Goal: Task Accomplishment & Management: Manage account settings

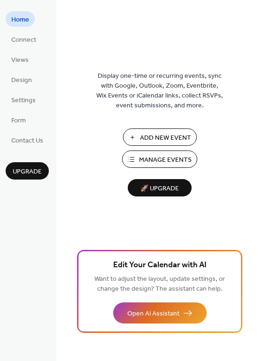
drag, startPoint x: 164, startPoint y: 139, endPoint x: 220, endPoint y: 161, distance: 59.8
click at [220, 161] on div "Display one-time or recurring events, sync with Google, Outlook, Zoom, Eventbri…" at bounding box center [159, 195] width 206 height 331
click at [175, 159] on span "Manage Events" at bounding box center [165, 160] width 53 height 10
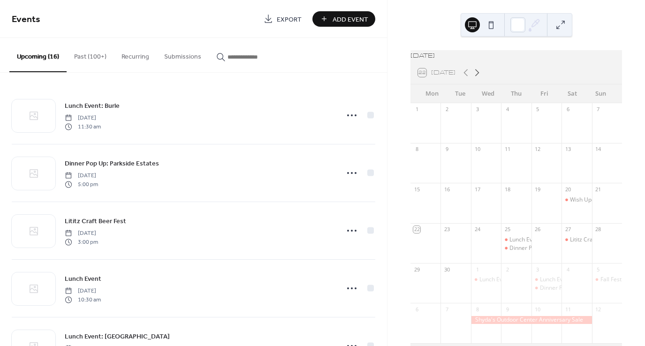
click at [477, 75] on icon at bounding box center [477, 72] width 11 height 11
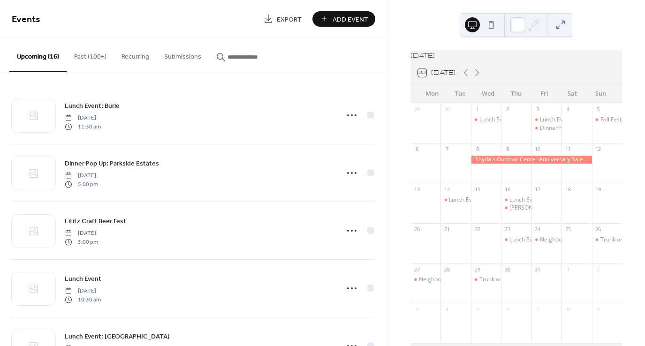
click at [547, 132] on div "Dinner Pop Up: [GEOGRAPHIC_DATA]" at bounding box center [589, 128] width 98 height 8
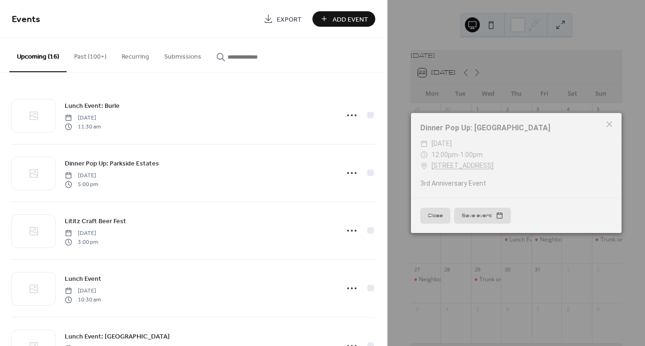
click at [466, 184] on div "3rd Anniversary Event" at bounding box center [516, 184] width 211 height 10
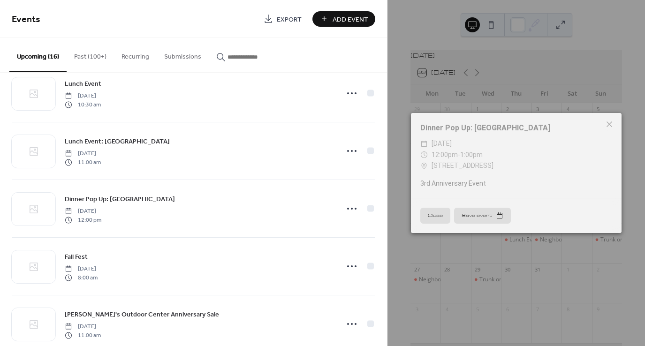
scroll to position [194, 0]
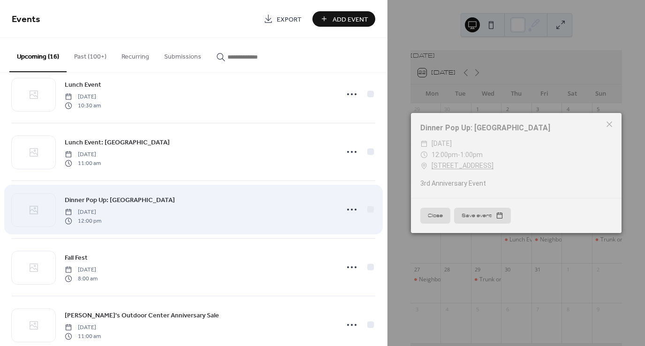
click at [174, 202] on span "Dinner Pop Up: [GEOGRAPHIC_DATA]" at bounding box center [120, 201] width 110 height 10
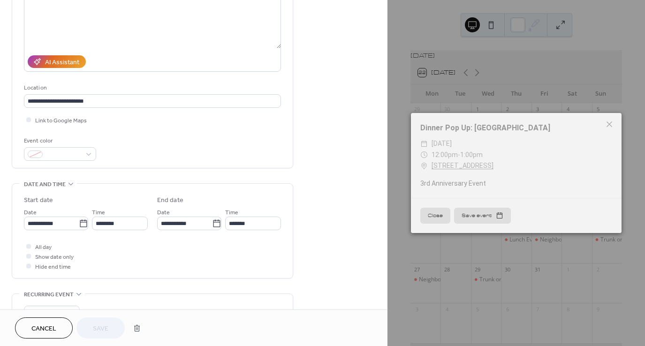
scroll to position [123, 0]
click at [118, 222] on input "********" at bounding box center [120, 223] width 56 height 14
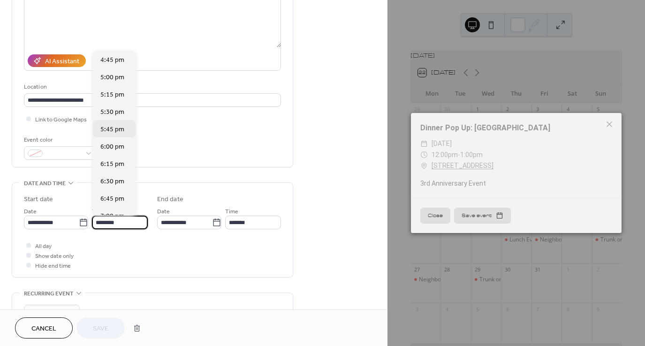
scroll to position [1164, 0]
click at [113, 149] on span "6:00 pm" at bounding box center [112, 146] width 24 height 10
type input "*******"
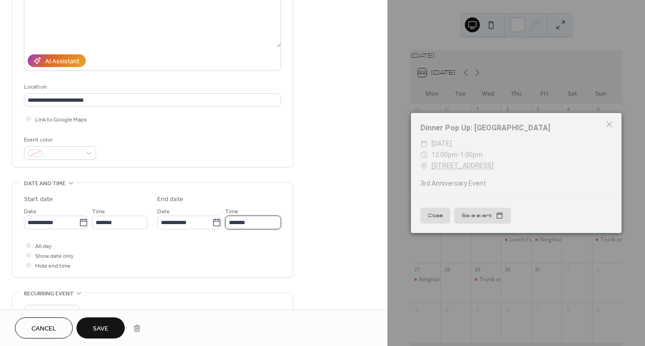
click at [244, 223] on input "*******" at bounding box center [253, 223] width 56 height 14
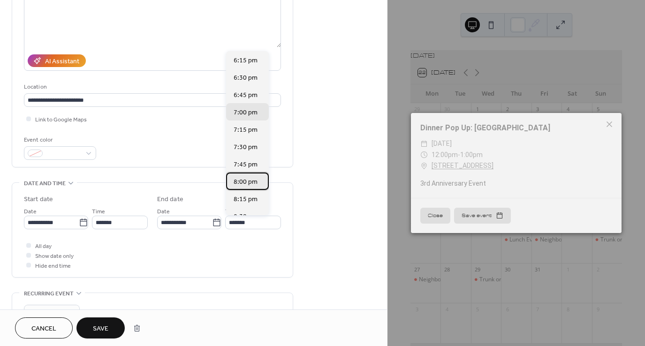
click at [243, 184] on span "8:00 pm" at bounding box center [246, 182] width 24 height 10
type input "*******"
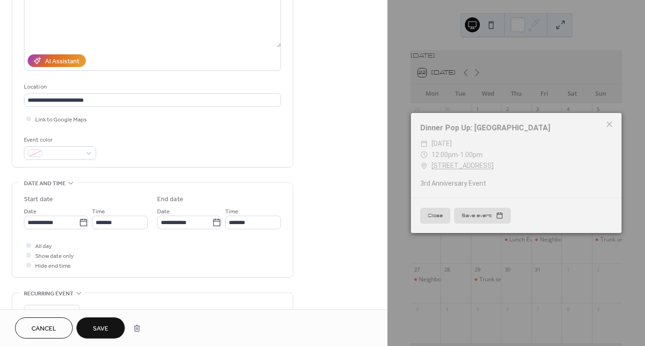
click at [102, 337] on button "Save" at bounding box center [100, 328] width 48 height 21
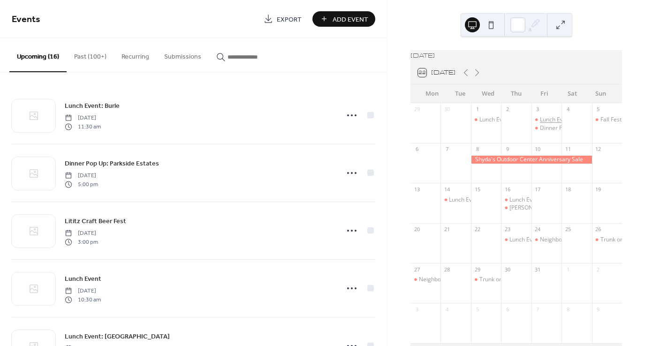
click at [540, 124] on div "Lunch Event: [GEOGRAPHIC_DATA]" at bounding box center [585, 120] width 91 height 8
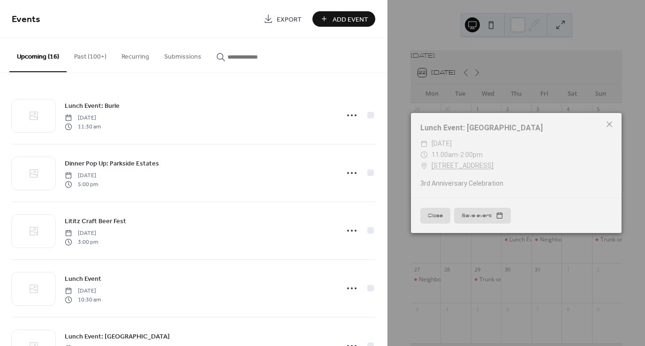
click at [607, 126] on icon at bounding box center [609, 124] width 11 height 11
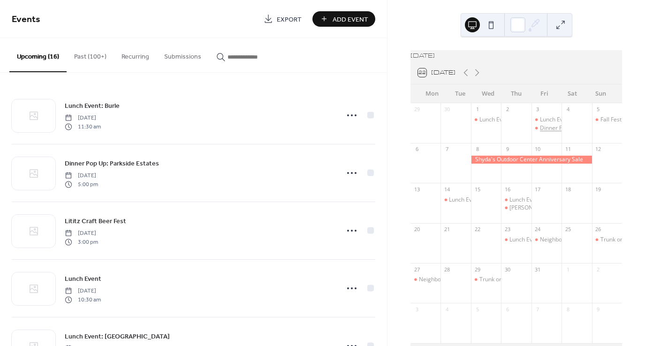
click at [541, 132] on div "Dinner Pop Up: [GEOGRAPHIC_DATA]" at bounding box center [589, 128] width 98 height 8
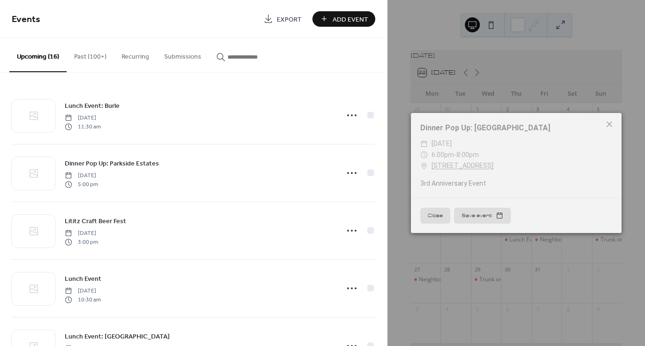
click at [614, 126] on icon at bounding box center [609, 124] width 11 height 11
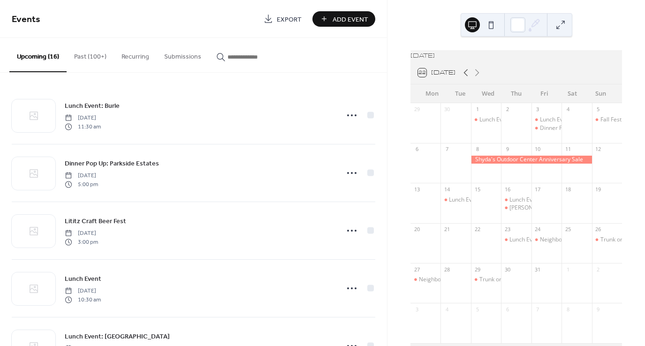
click at [468, 77] on icon at bounding box center [465, 72] width 11 height 11
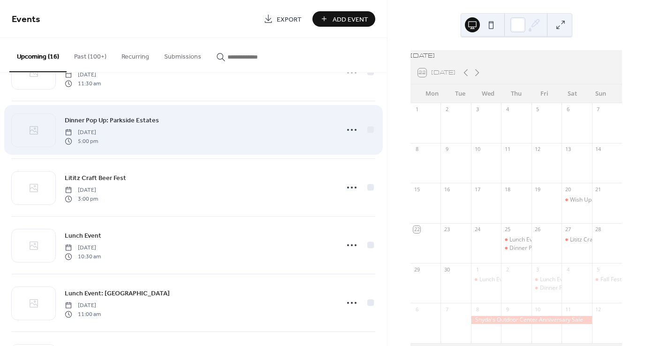
scroll to position [45, 0]
click at [354, 131] on icon at bounding box center [351, 128] width 15 height 15
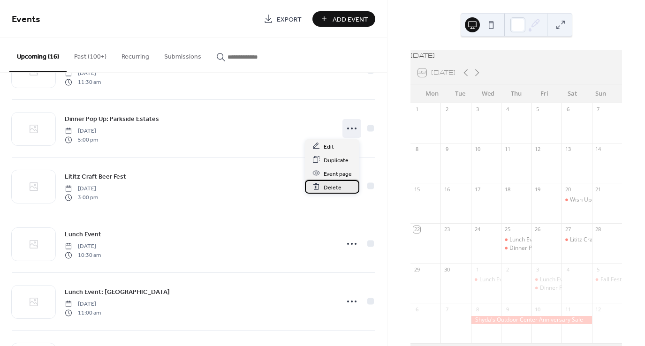
click at [339, 189] on span "Delete" at bounding box center [333, 188] width 18 height 10
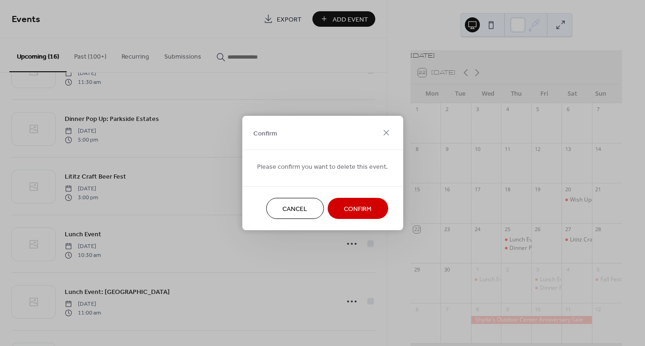
click at [356, 210] on span "Confirm" at bounding box center [358, 210] width 28 height 10
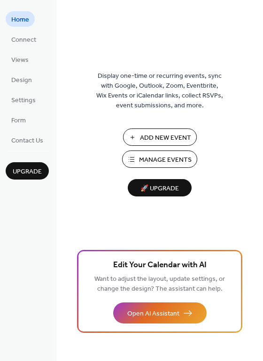
click at [156, 165] on span "Manage Events" at bounding box center [165, 160] width 53 height 10
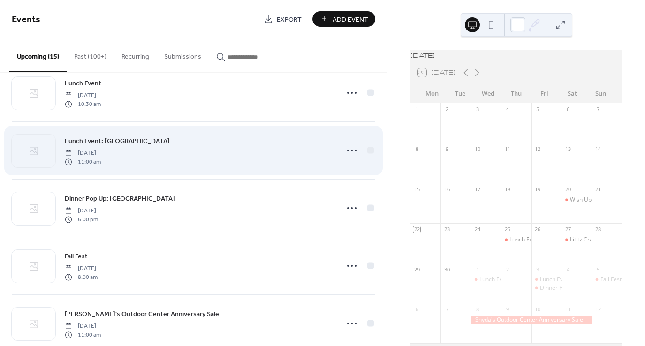
scroll to position [137, 0]
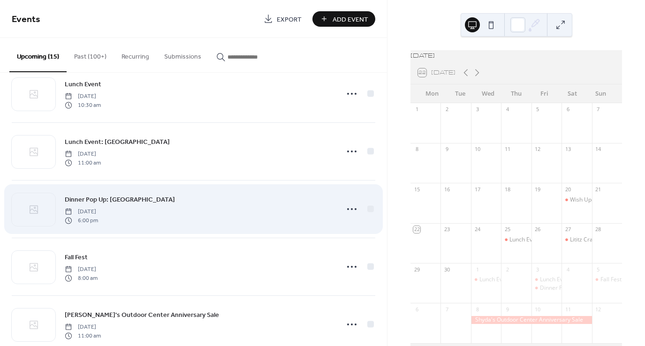
click at [211, 211] on div "Dinner Pop Up: Lancaster Medical Center Friday, October 3, 2025 6:00 pm" at bounding box center [199, 209] width 268 height 30
click at [219, 233] on div "Dinner Pop Up: Lancaster Medical Center Friday, October 3, 2025 6:00 pm" at bounding box center [194, 209] width 364 height 57
click at [159, 218] on div "Dinner Pop Up: Lancaster Medical Center Friday, October 3, 2025 6:00 pm" at bounding box center [199, 209] width 268 height 30
click at [144, 192] on div "Dinner Pop Up: Lancaster Medical Center Friday, October 3, 2025 6:00 pm" at bounding box center [194, 209] width 364 height 57
click at [146, 200] on span "Dinner Pop Up: [GEOGRAPHIC_DATA]" at bounding box center [120, 200] width 110 height 10
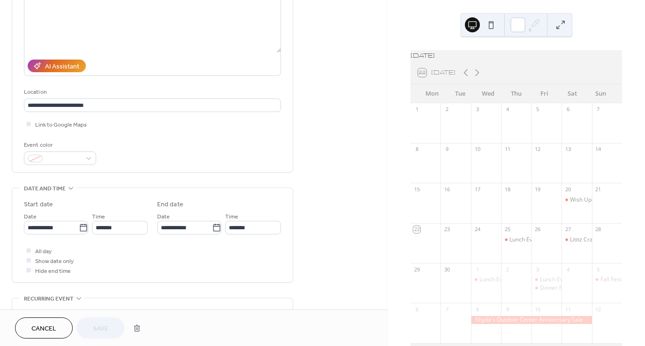
scroll to position [118, 0]
click at [213, 239] on div "**********" at bounding box center [152, 237] width 257 height 76
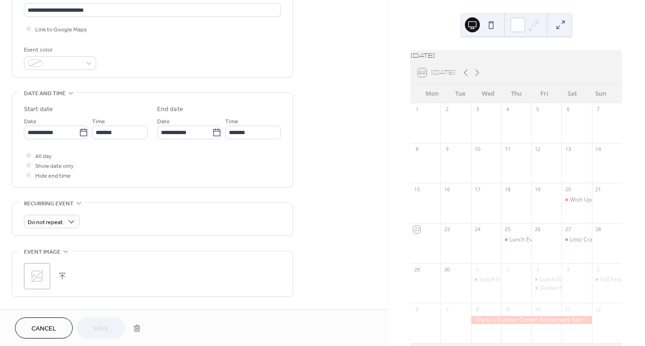
scroll to position [214, 0]
